Goal: Transaction & Acquisition: Purchase product/service

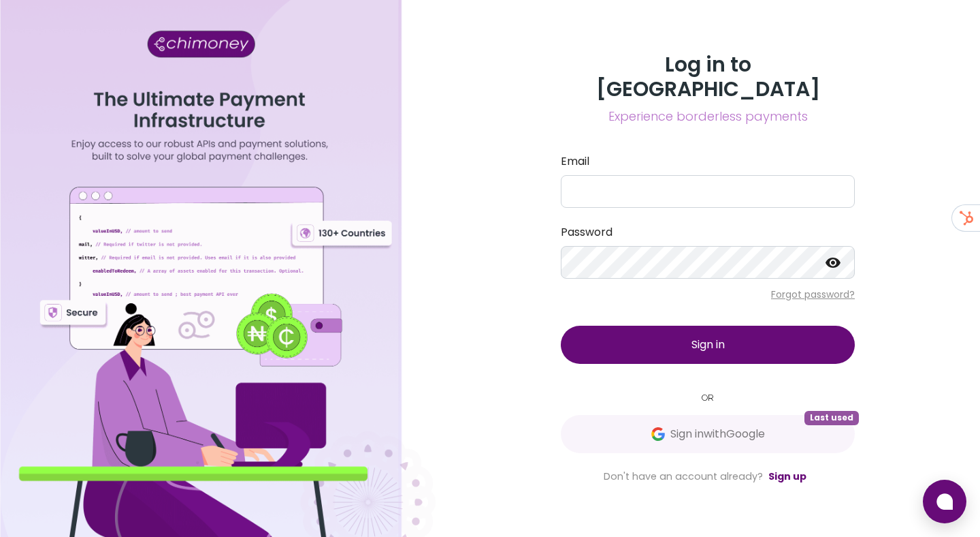
click at [464, 306] on div "Log in to Chimoney Experience borderless payments Email Password Forgot passwor…" at bounding box center [708, 268] width 545 height 537
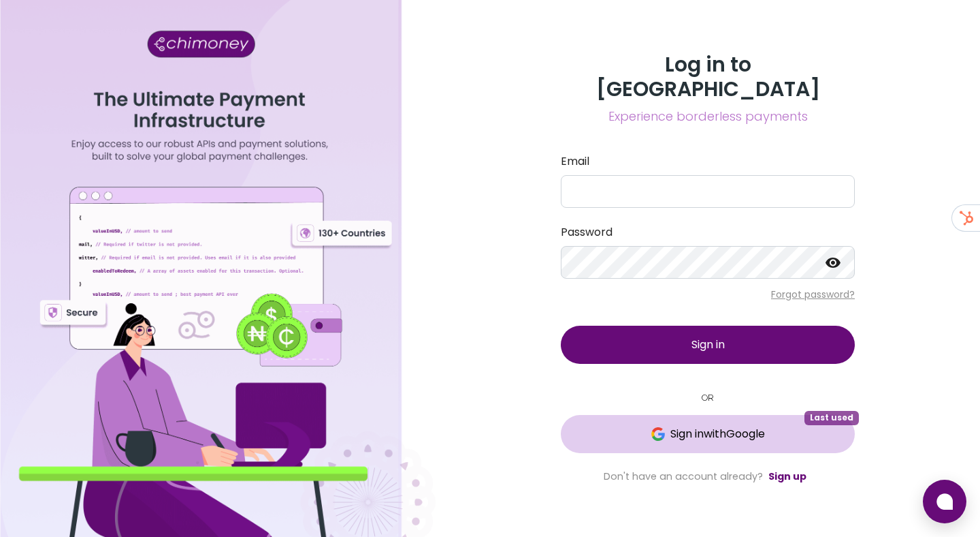
click at [645, 415] on button "Sign in with Google Last used" at bounding box center [708, 434] width 294 height 38
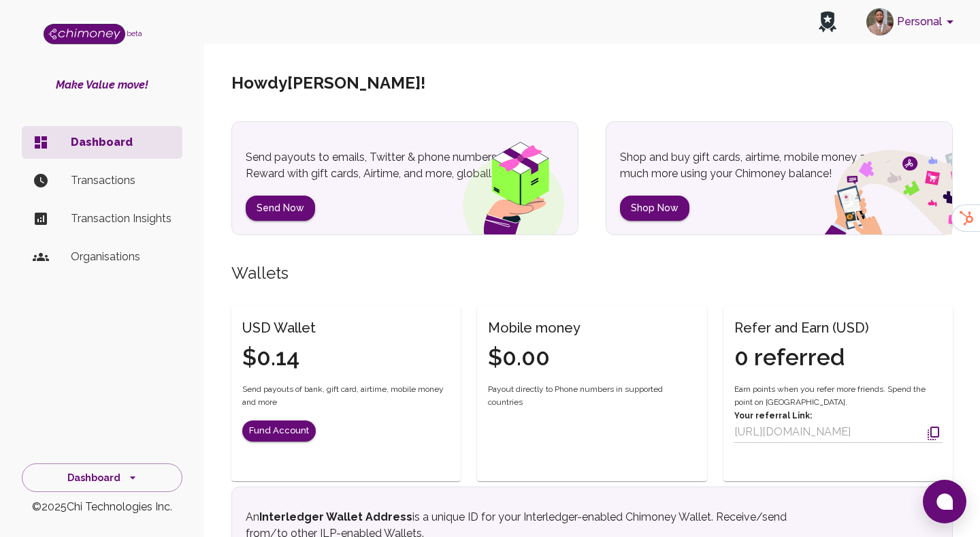
click at [118, 163] on ul "Dashboard Transactions Transaction Insights Organisations" at bounding box center [102, 202] width 161 height 163
click at [108, 180] on p "Transactions" at bounding box center [121, 180] width 101 height 16
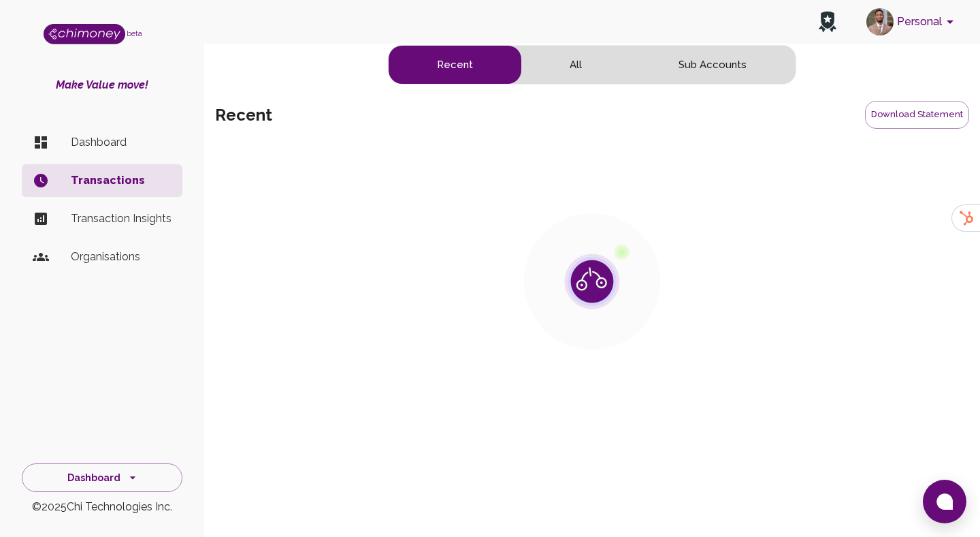
click at [104, 149] on p "Dashboard" at bounding box center [121, 142] width 101 height 16
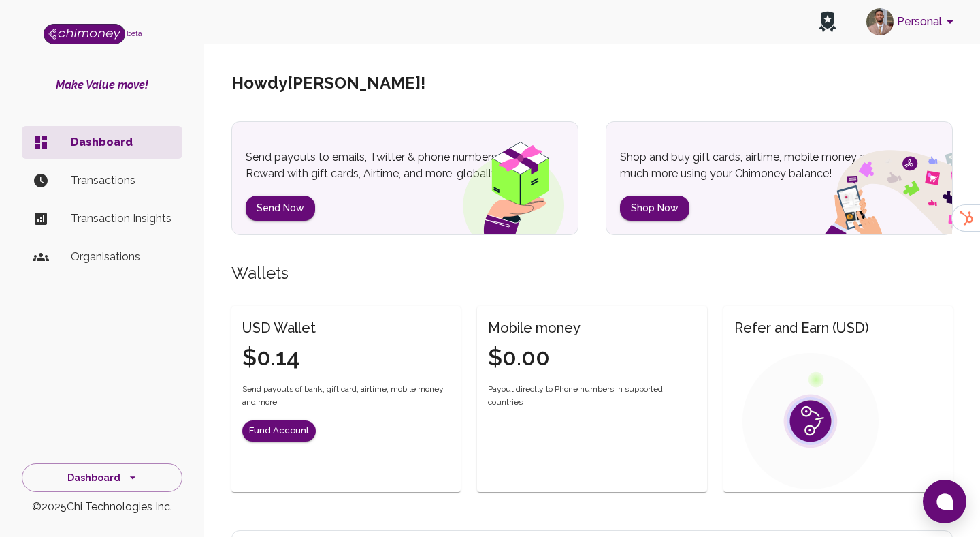
click at [927, 22] on button "Personal" at bounding box center [912, 21] width 103 height 35
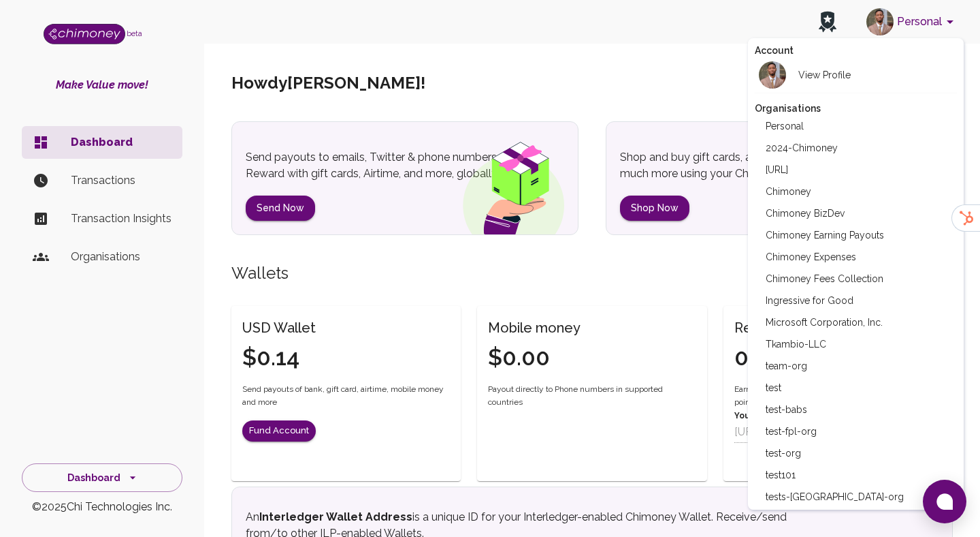
click at [805, 191] on li "Chimoney" at bounding box center [856, 191] width 203 height 22
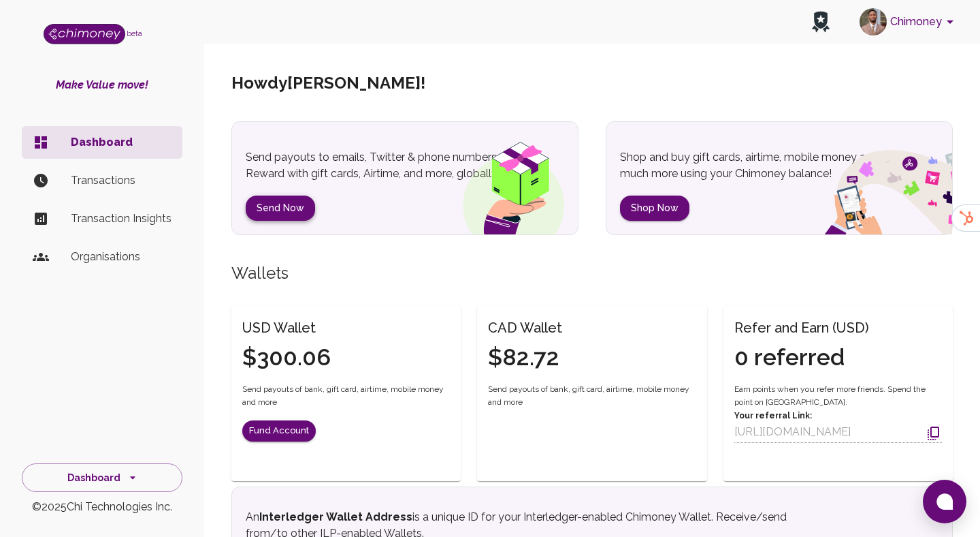
click at [276, 212] on button "Send Now" at bounding box center [280, 207] width 69 height 25
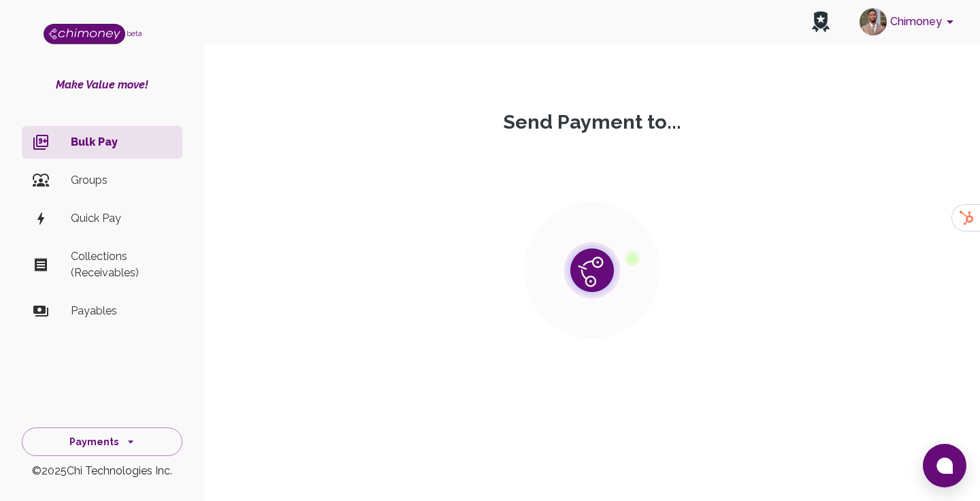
click at [707, 191] on section at bounding box center [592, 270] width 754 height 272
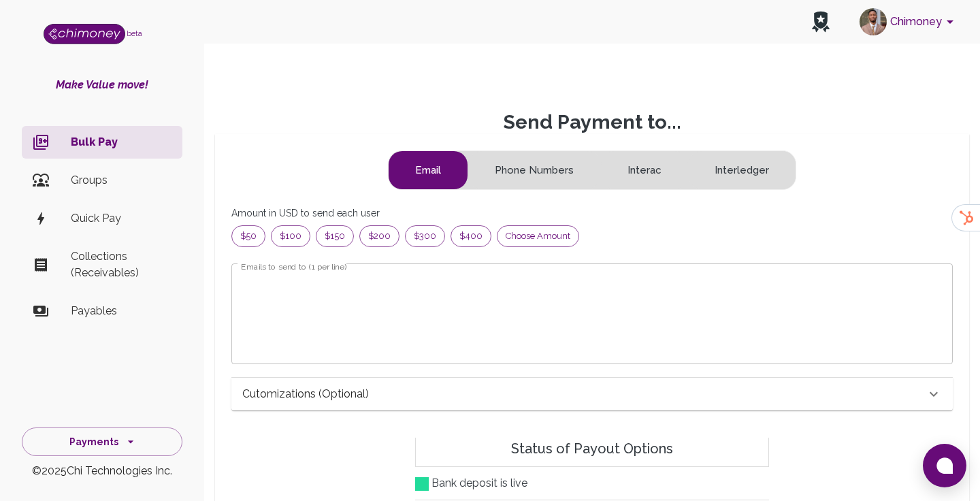
scroll to position [175, 699]
click at [530, 238] on span "Choose amount" at bounding box center [538, 236] width 81 height 14
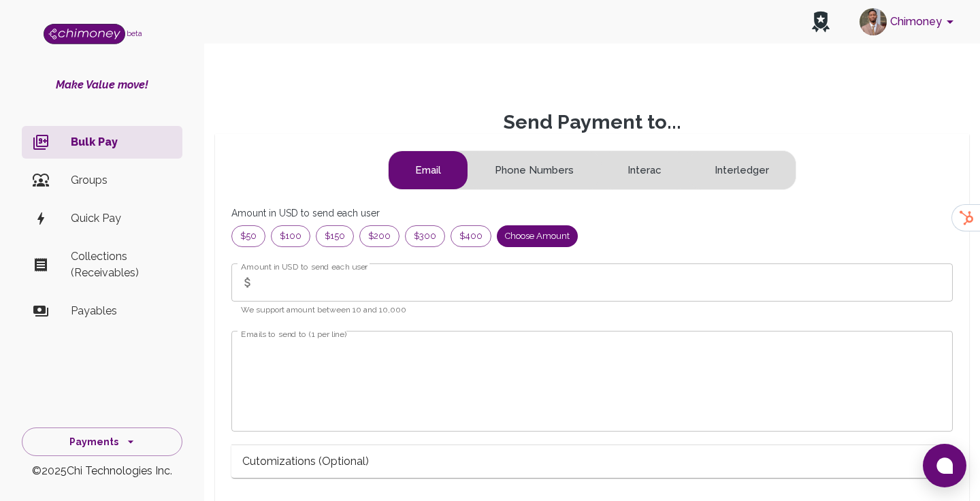
click at [381, 283] on input "Amount in USD to send each user" at bounding box center [606, 282] width 693 height 38
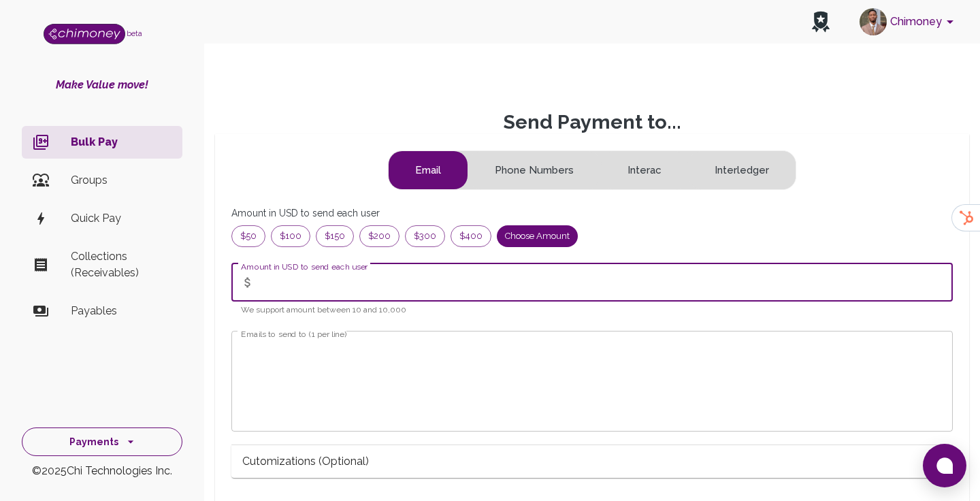
click at [114, 432] on button "Payments" at bounding box center [102, 442] width 161 height 29
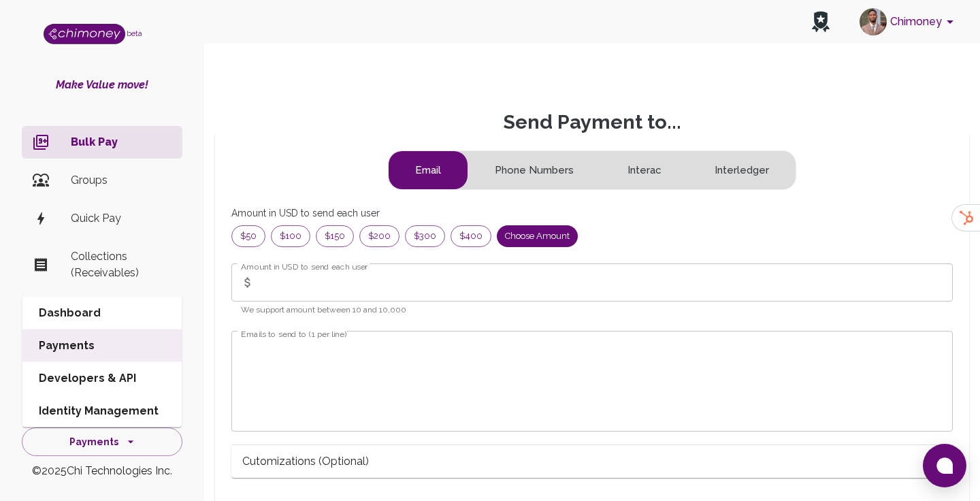
click at [135, 317] on li "Dashboard" at bounding box center [101, 313] width 159 height 33
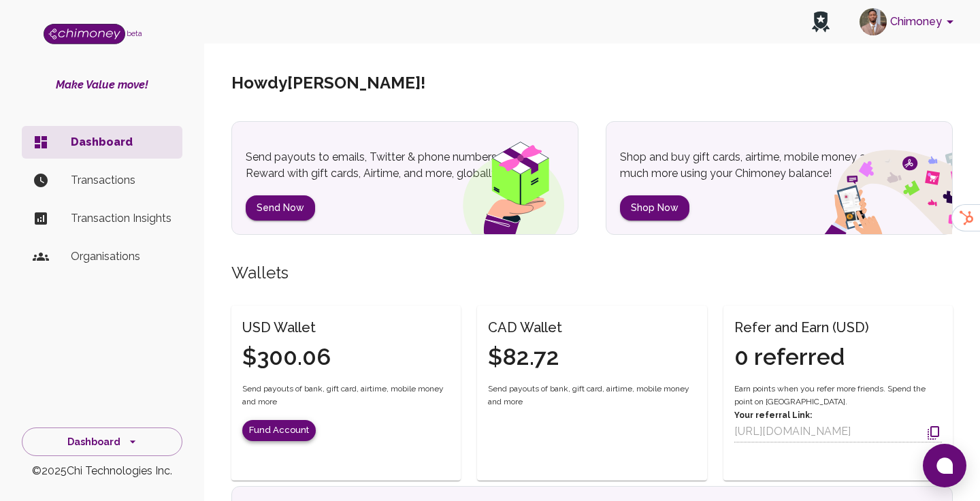
click at [276, 432] on button "Fund Account" at bounding box center [279, 430] width 74 height 21
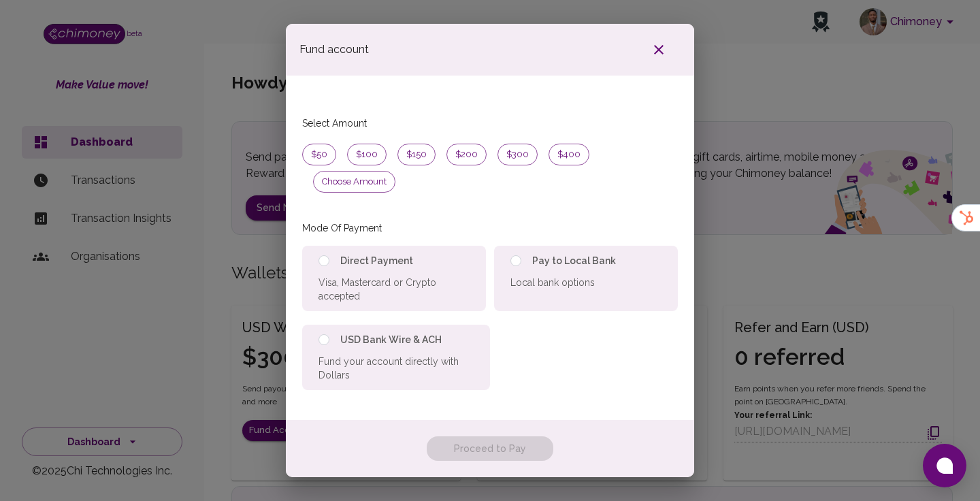
click at [661, 58] on icon "button" at bounding box center [659, 50] width 16 height 16
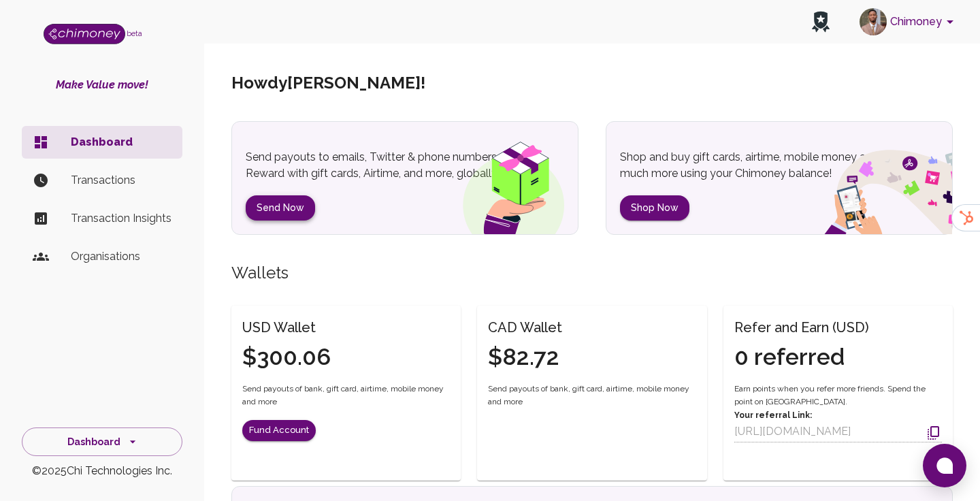
click at [290, 206] on button "Send Now" at bounding box center [280, 207] width 69 height 25
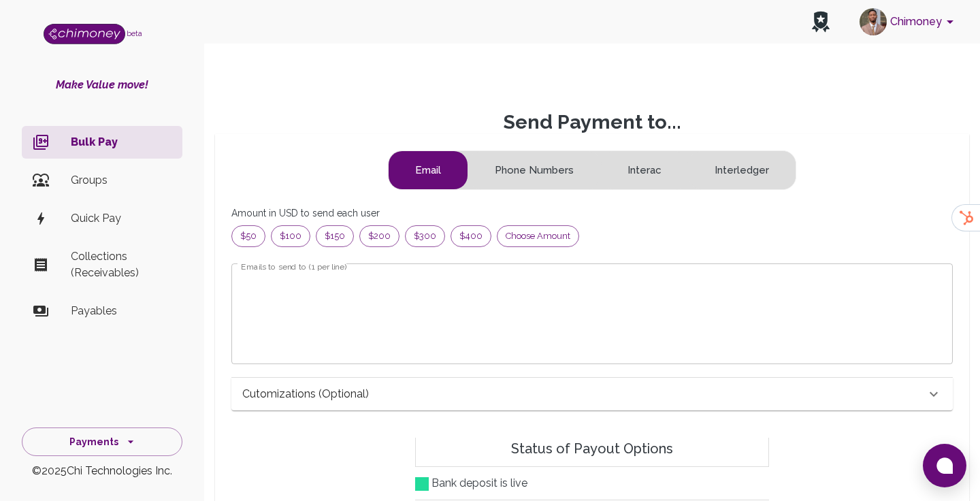
scroll to position [175, 699]
click at [537, 234] on span "Choose amount" at bounding box center [538, 236] width 81 height 14
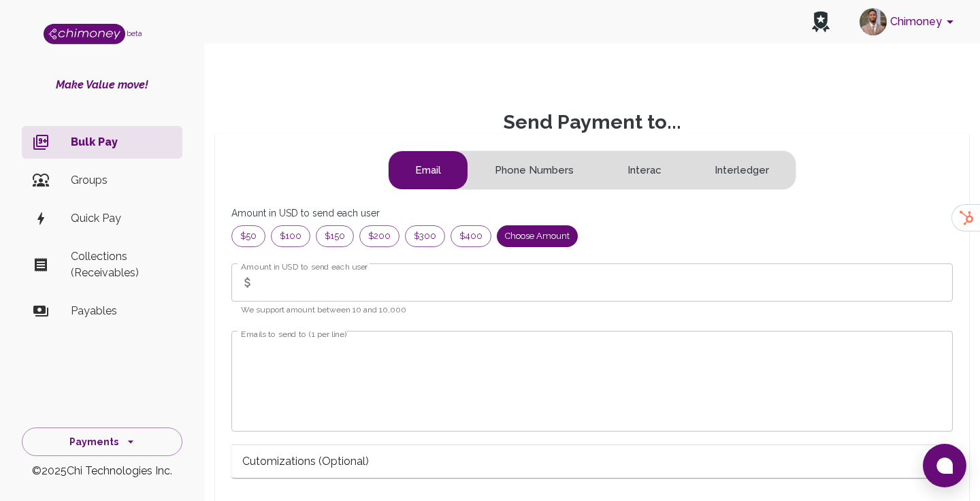
click at [315, 289] on input "Amount in USD to send each user" at bounding box center [606, 282] width 693 height 38
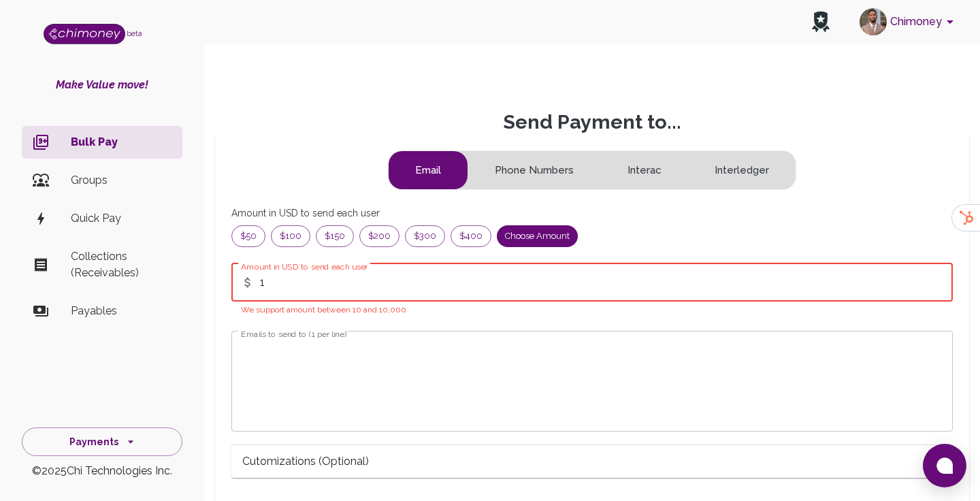
type input "1"
click at [304, 398] on textarea "Emails to send to (1 per line)" at bounding box center [592, 381] width 703 height 78
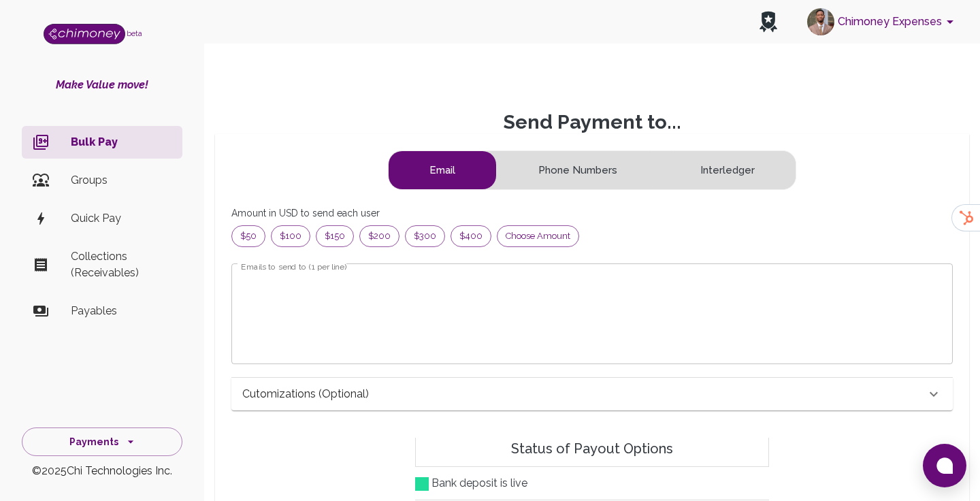
scroll to position [175, 699]
click at [525, 236] on span "Choose amount" at bounding box center [538, 236] width 81 height 14
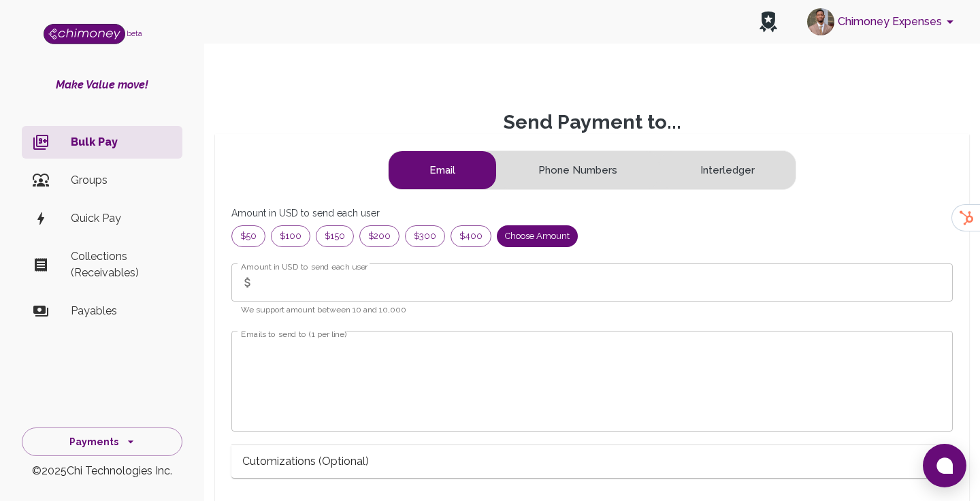
click at [340, 285] on input "Amount in USD to send each user" at bounding box center [606, 282] width 693 height 38
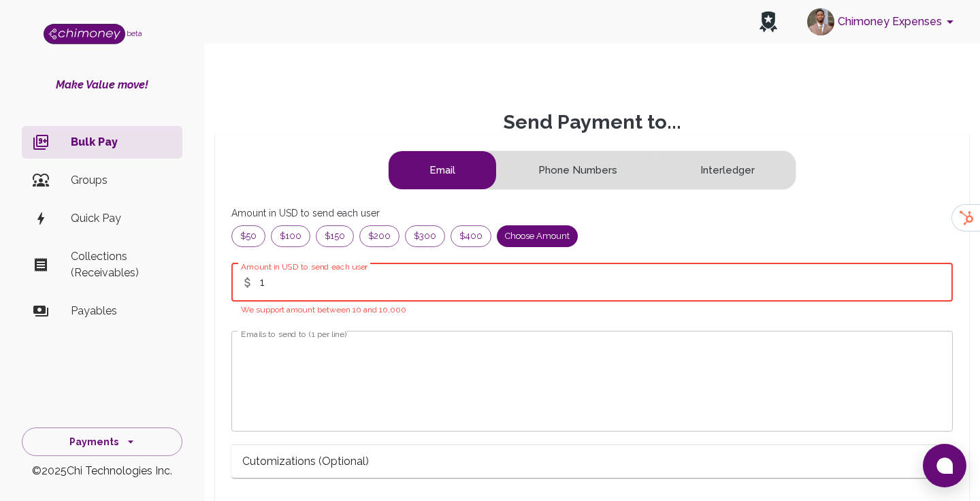
type input "1"
click at [283, 364] on textarea "Emails to send to (1 per line)" at bounding box center [592, 381] width 703 height 78
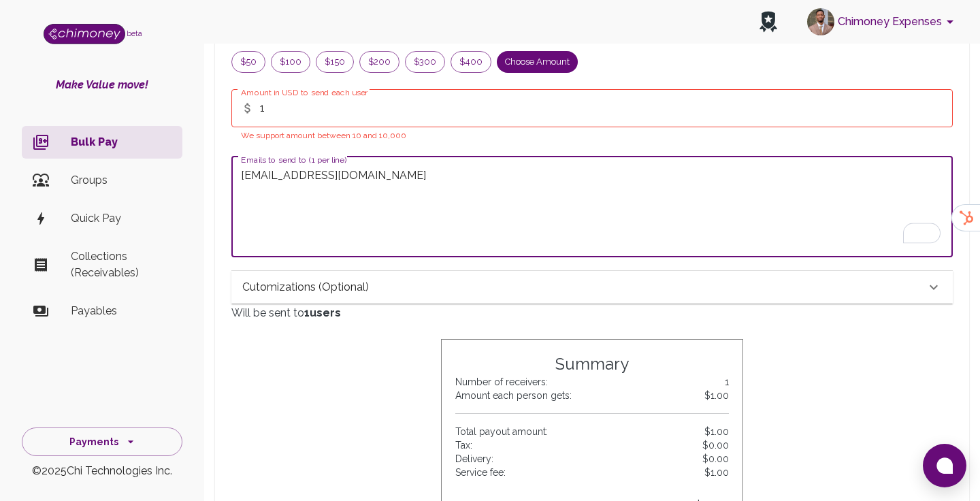
type textarea "hammed@chimoney.io"
click at [389, 285] on div "Cutomizations (optional)" at bounding box center [584, 287] width 684 height 16
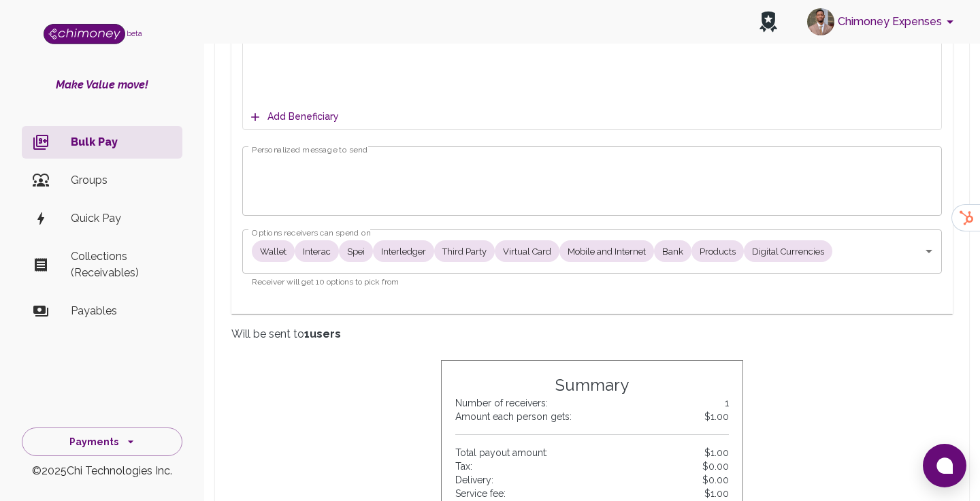
scroll to position [699, 0]
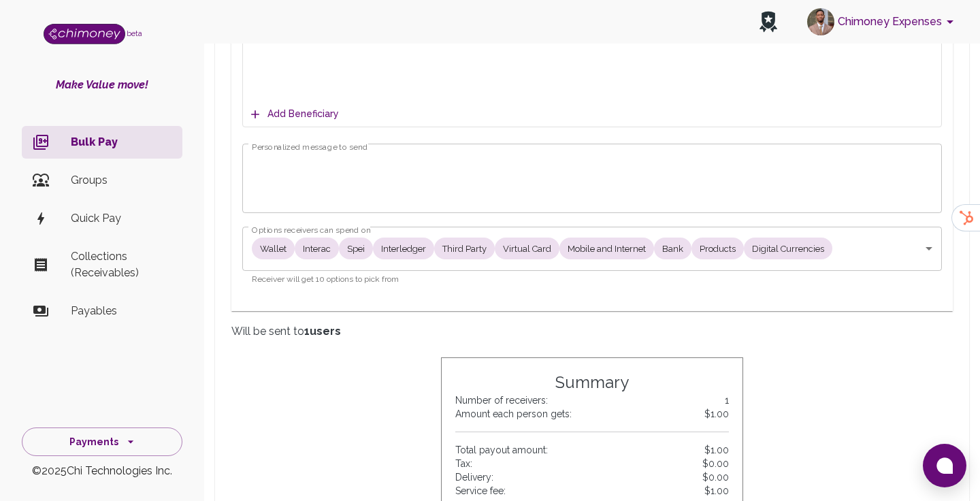
click at [408, 206] on div "x Personalized message to send" at bounding box center [592, 178] width 700 height 69
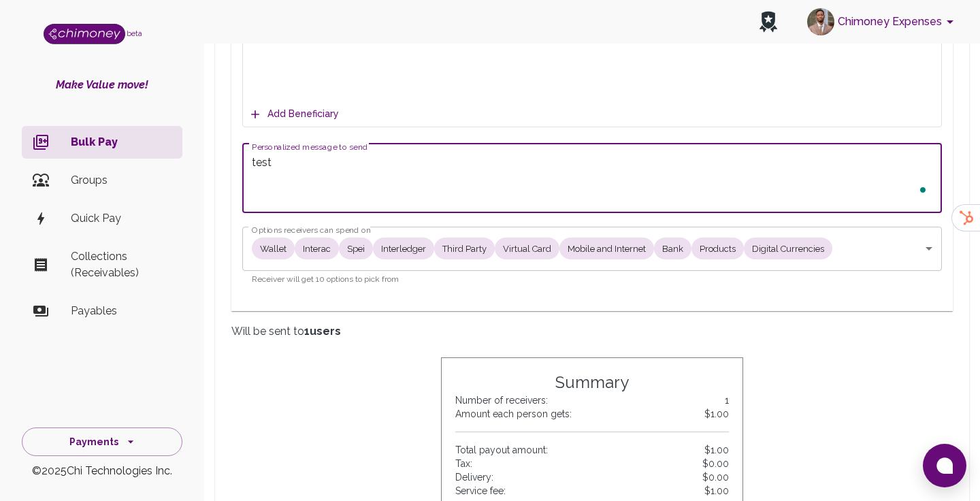
scroll to position [877, 0]
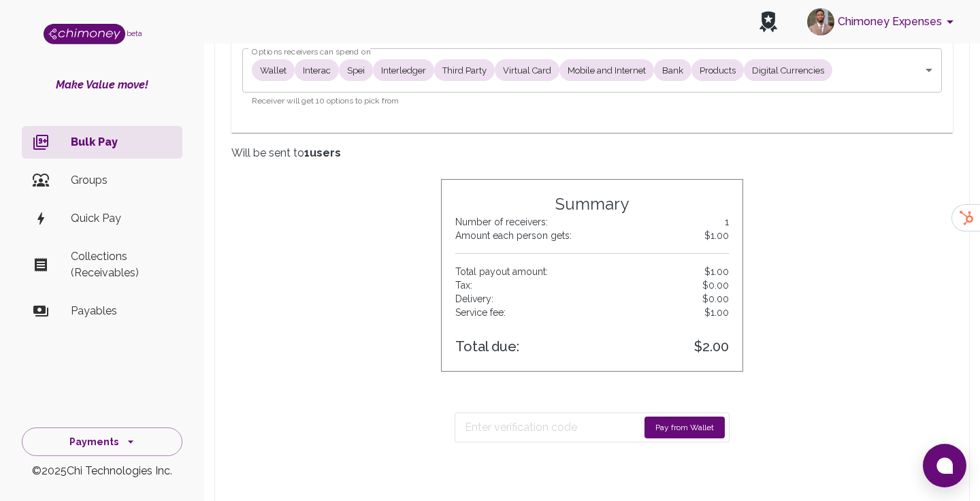
type textarea "test"
click at [320, 78] on body "Chimoney Expenses beta Make Value move! Bulk Pay Groups Quick Pay Collections (…" at bounding box center [490, 81] width 980 height 1917
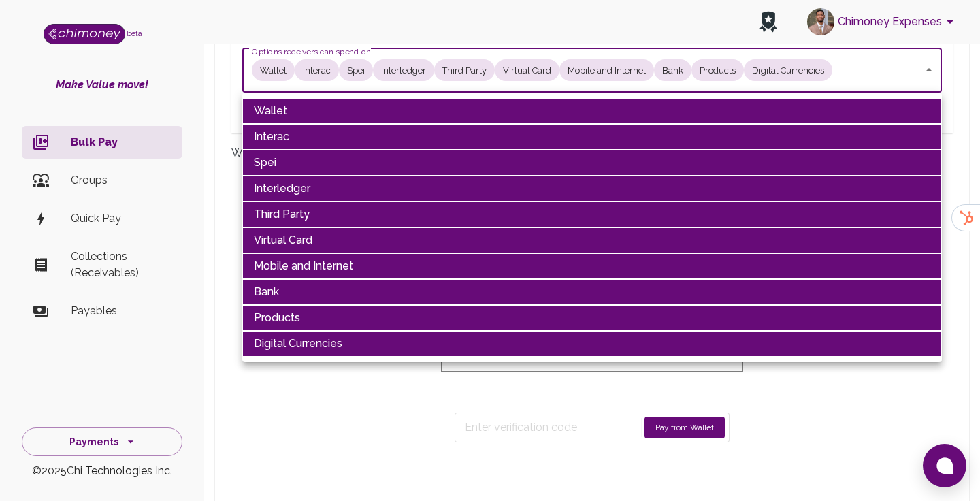
click at [443, 416] on div at bounding box center [490, 250] width 980 height 501
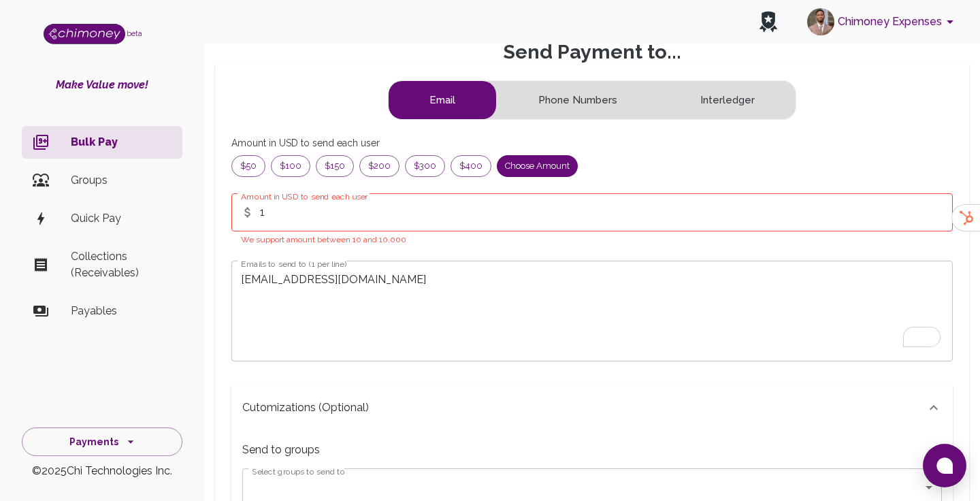
scroll to position [65, 0]
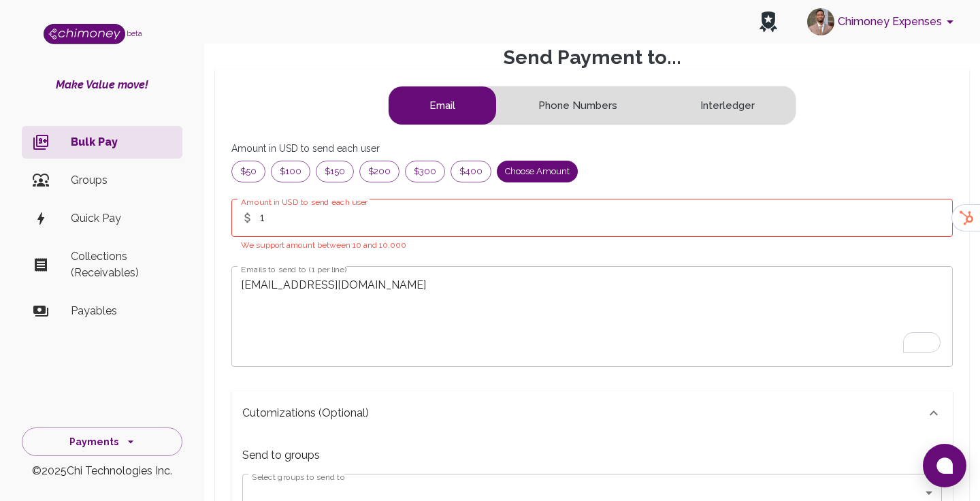
click at [325, 223] on input "1" at bounding box center [606, 218] width 693 height 38
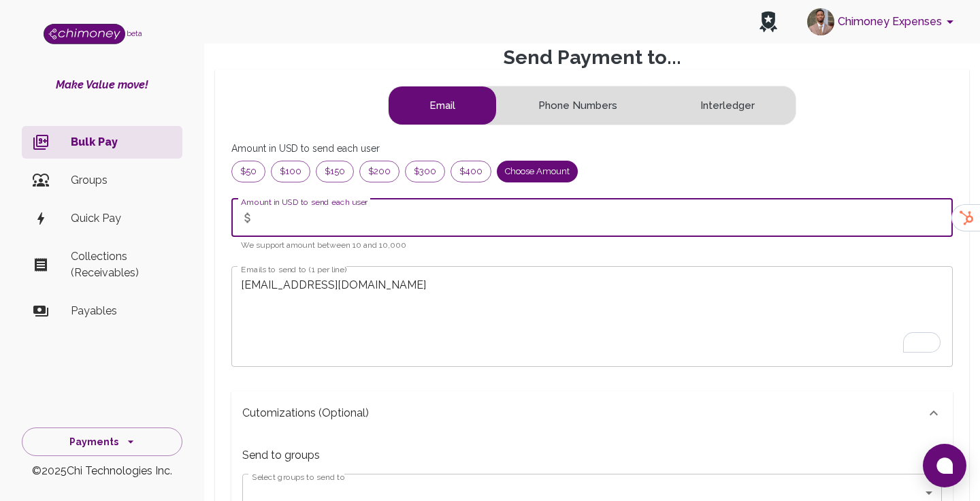
type input "5"
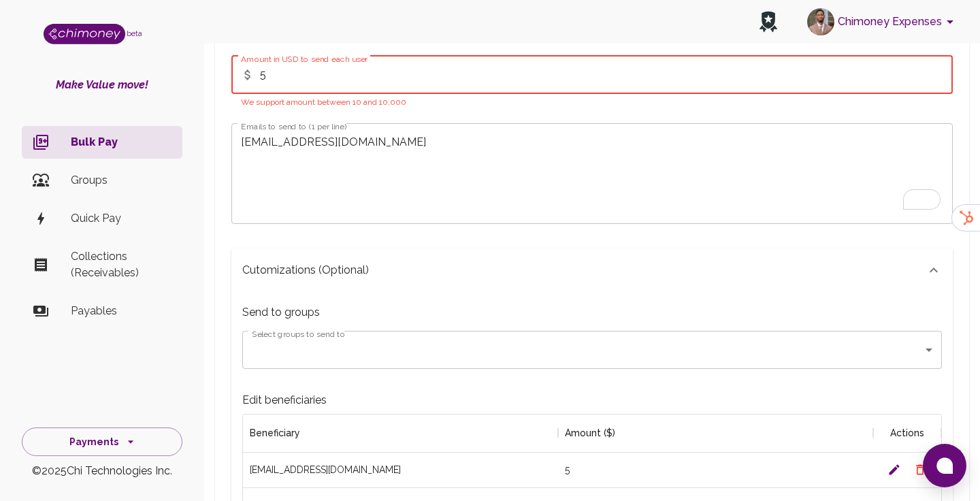
scroll to position [278, 0]
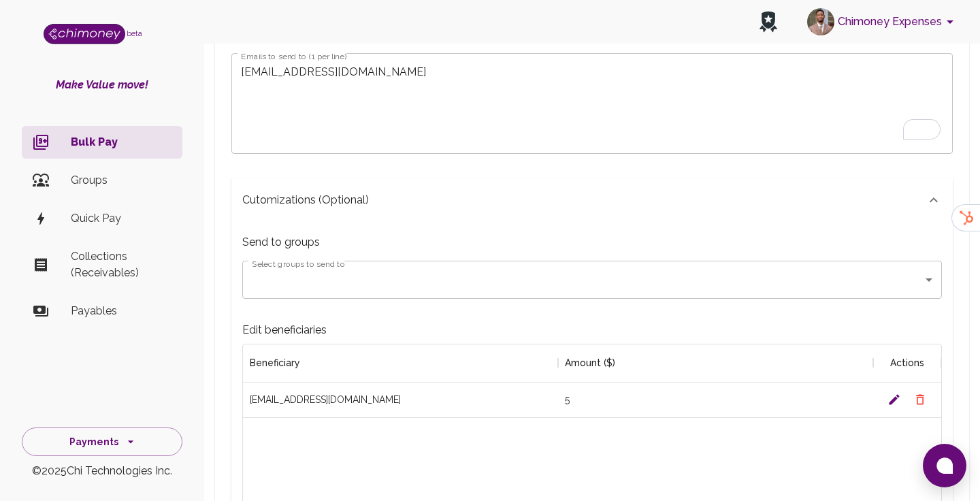
type input "5"
click at [489, 219] on div "Cutomizations (optional)" at bounding box center [592, 200] width 722 height 44
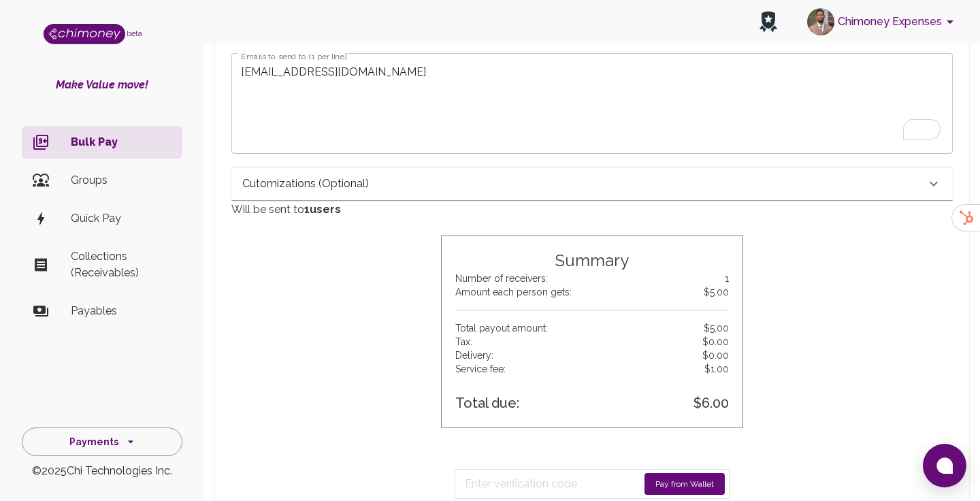
click at [688, 480] on button "Pay from Wallet" at bounding box center [685, 484] width 80 height 22
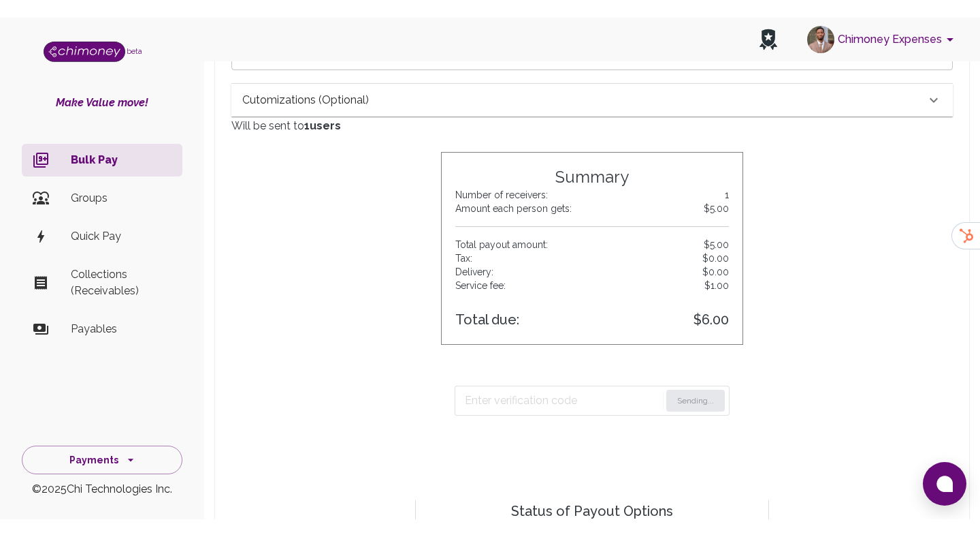
scroll to position [406, 0]
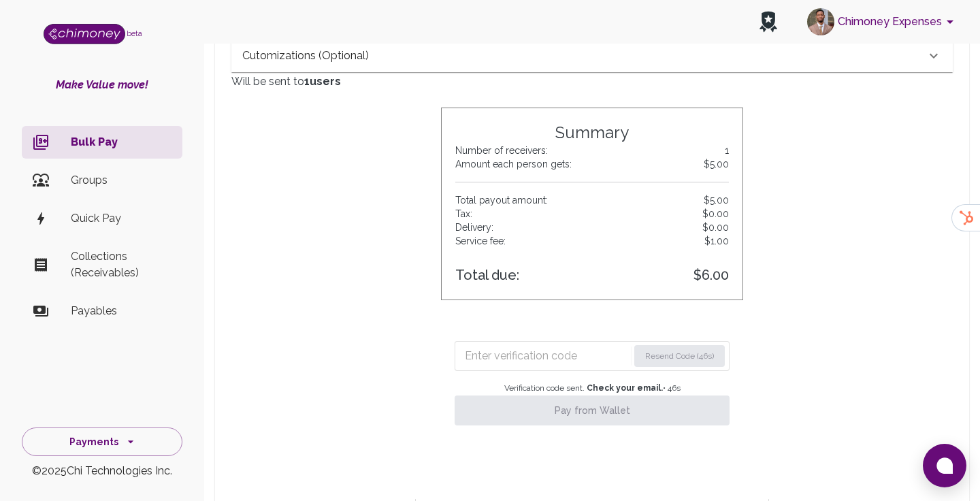
click at [533, 359] on input "Enter verification code" at bounding box center [546, 356] width 163 height 22
paste input "6775"
type input "6775"
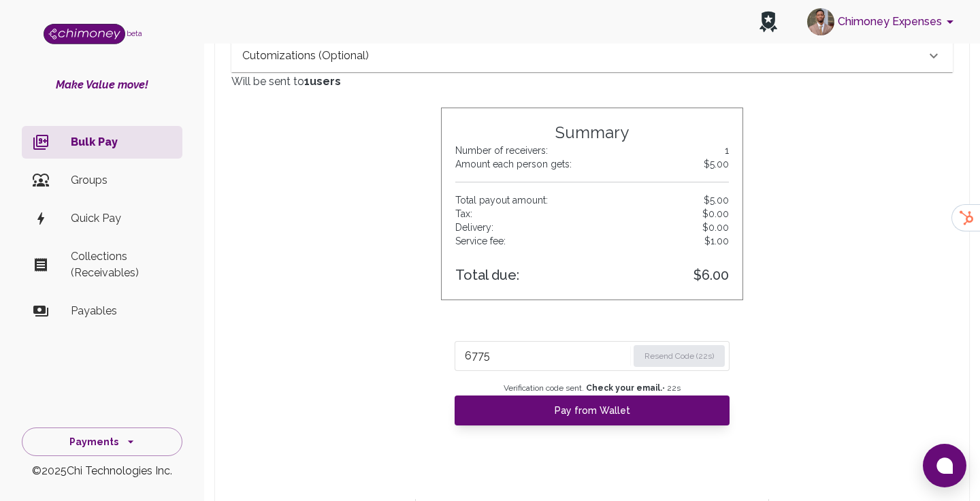
click at [506, 360] on input "6775" at bounding box center [546, 356] width 163 height 22
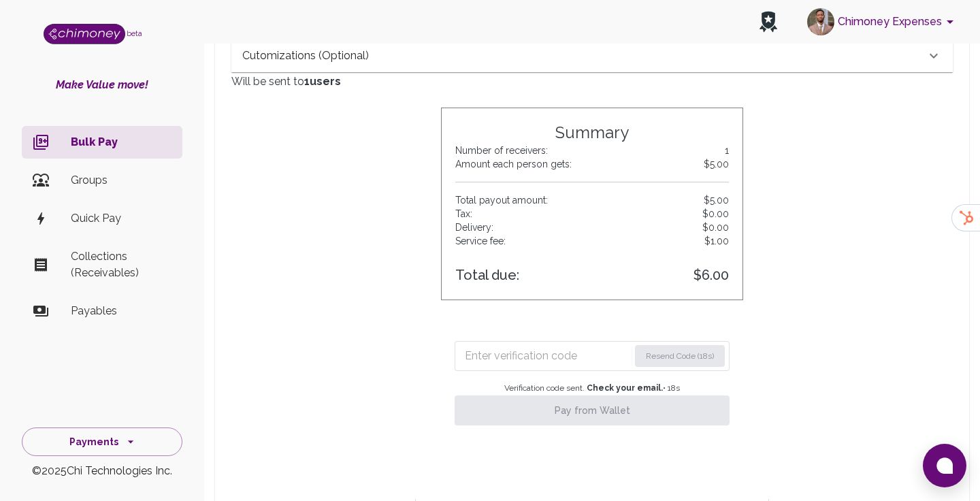
click at [547, 352] on input "Enter verification code" at bounding box center [547, 356] width 164 height 22
paste input "6775"
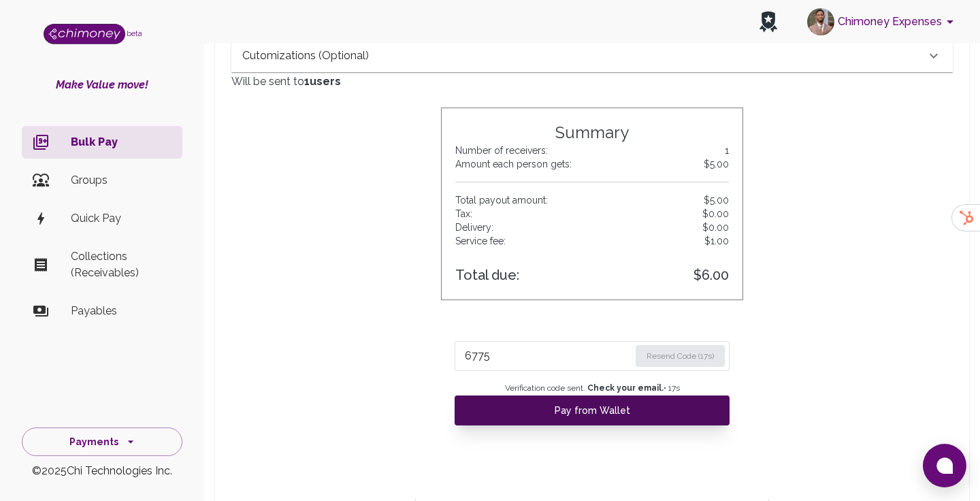
type input "6775"
click at [552, 412] on button "Pay from Wallet" at bounding box center [592, 411] width 275 height 30
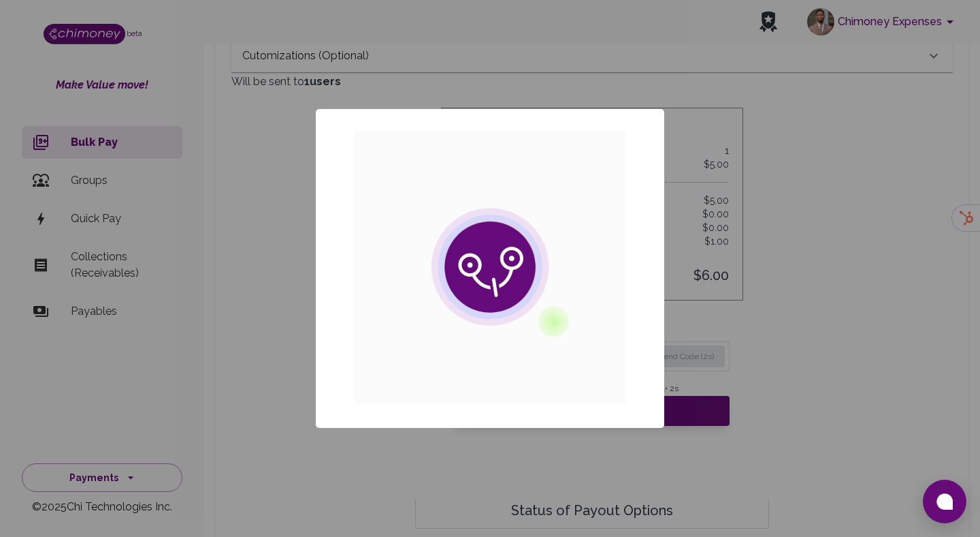
scroll to position [140, 0]
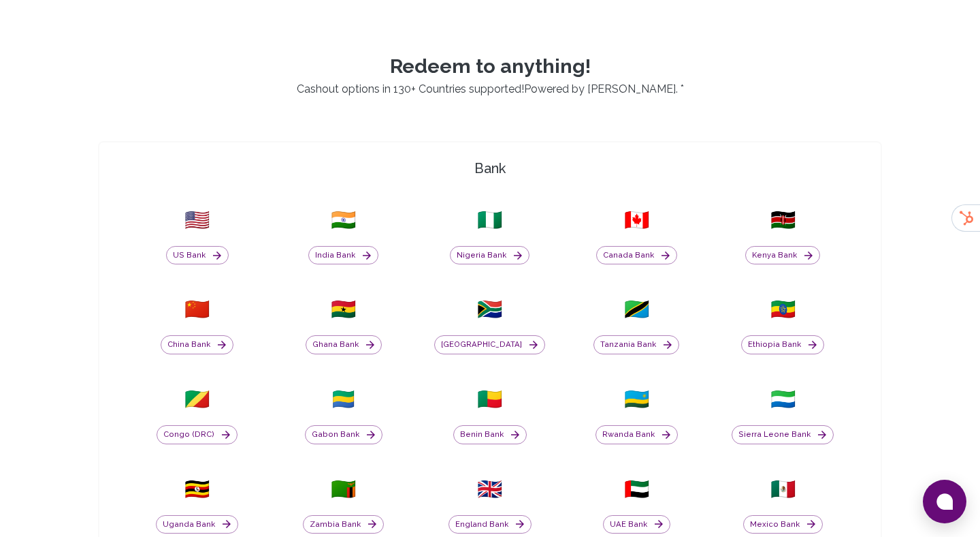
scroll to position [56, 0]
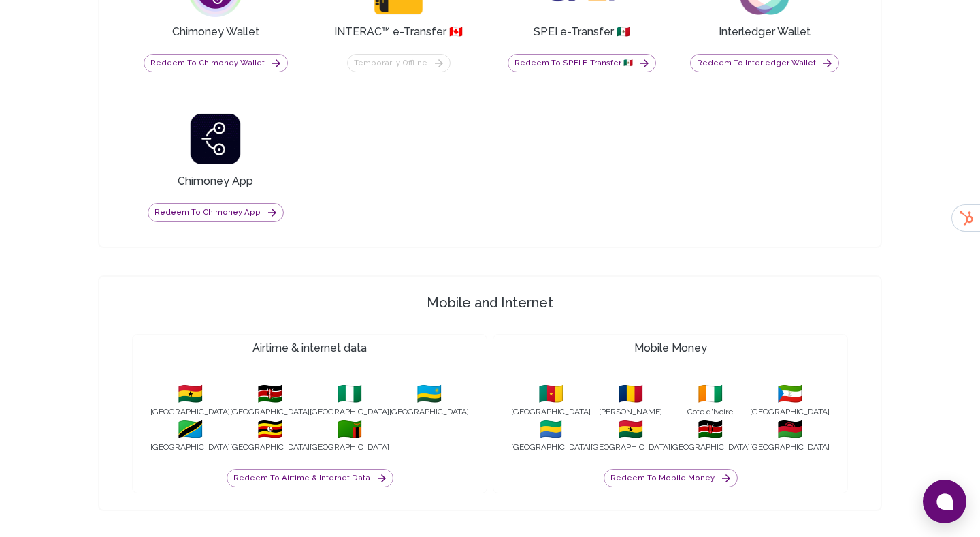
scroll to position [1313, 0]
